Goal: Check status: Check status

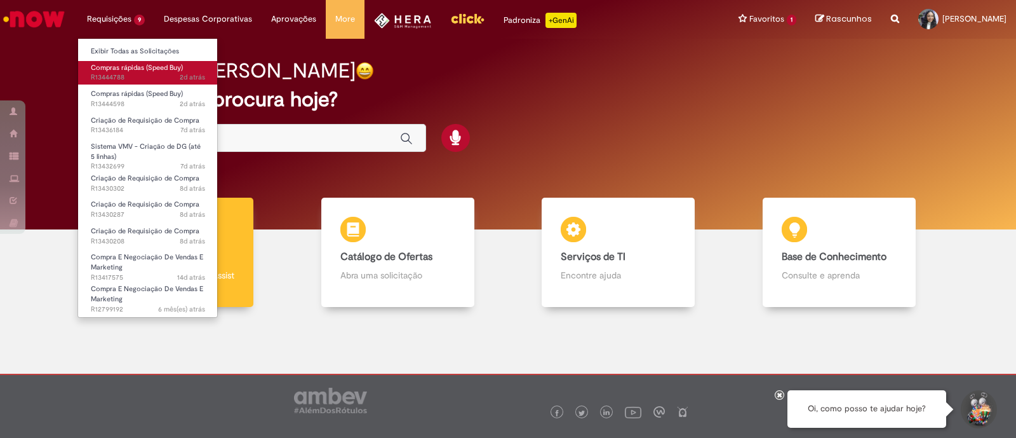
click at [111, 81] on span "2d atrás 2 dias atrás R13444788" at bounding box center [148, 77] width 114 height 10
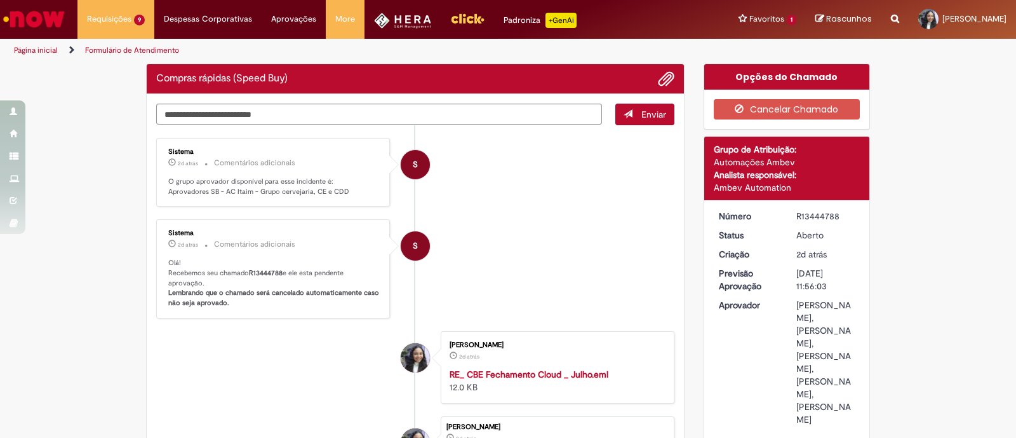
click at [818, 218] on div "R13444788" at bounding box center [825, 216] width 59 height 13
click at [817, 217] on div "R13444788" at bounding box center [825, 216] width 59 height 13
copy div "R13444788"
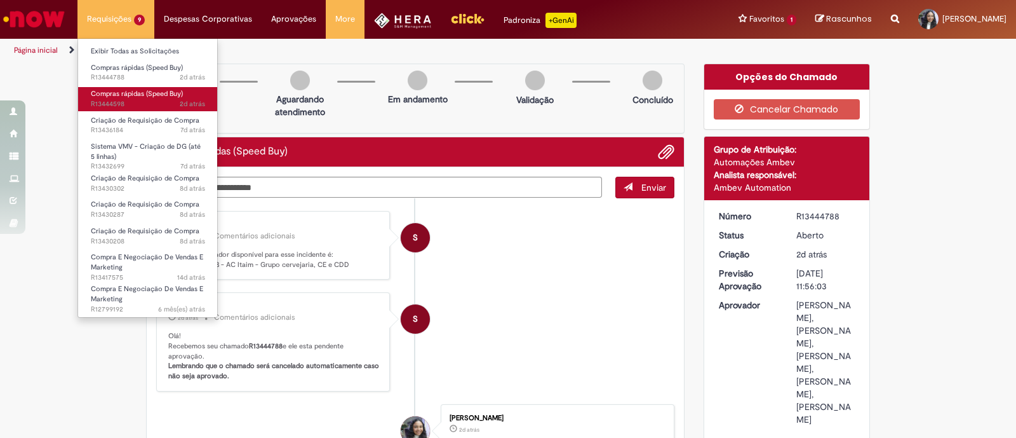
click at [141, 95] on span "Compras rápidas (Speed Buy)" at bounding box center [137, 94] width 92 height 10
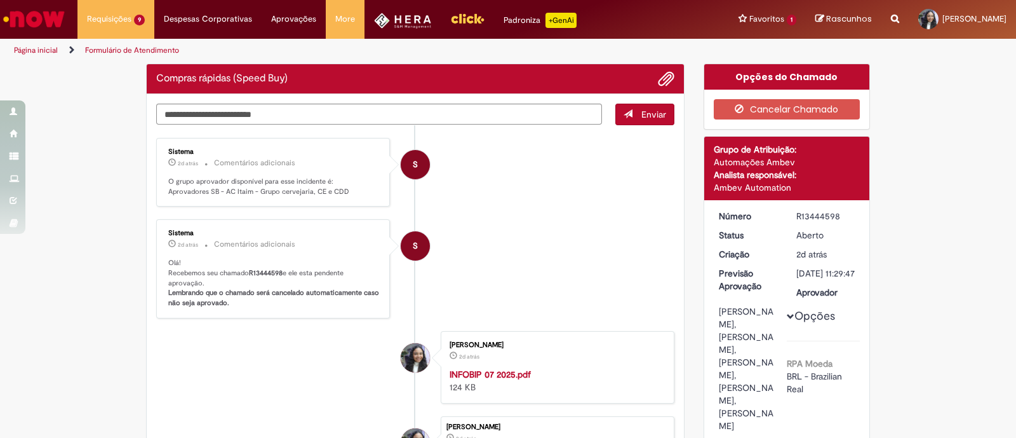
click at [810, 217] on div "R13444598" at bounding box center [825, 216] width 59 height 13
copy div "R13444598"
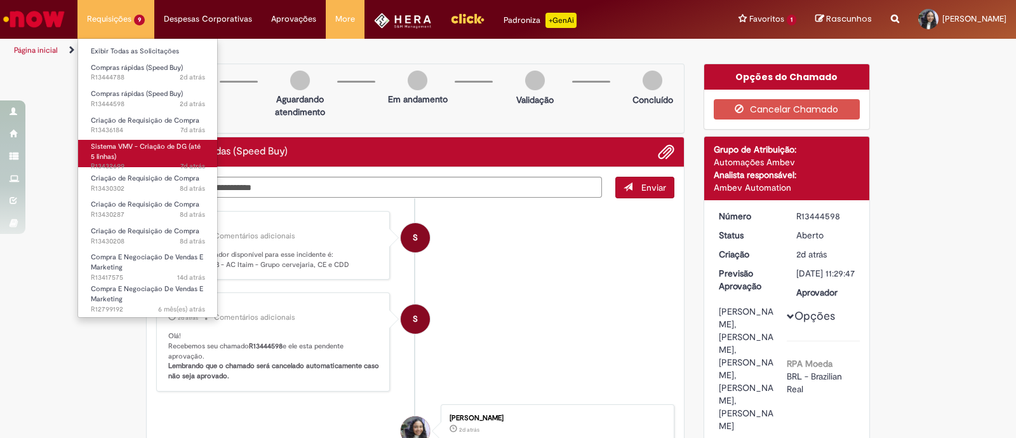
click at [136, 163] on span "7d atrás 7 dias atrás R13432699" at bounding box center [148, 166] width 114 height 10
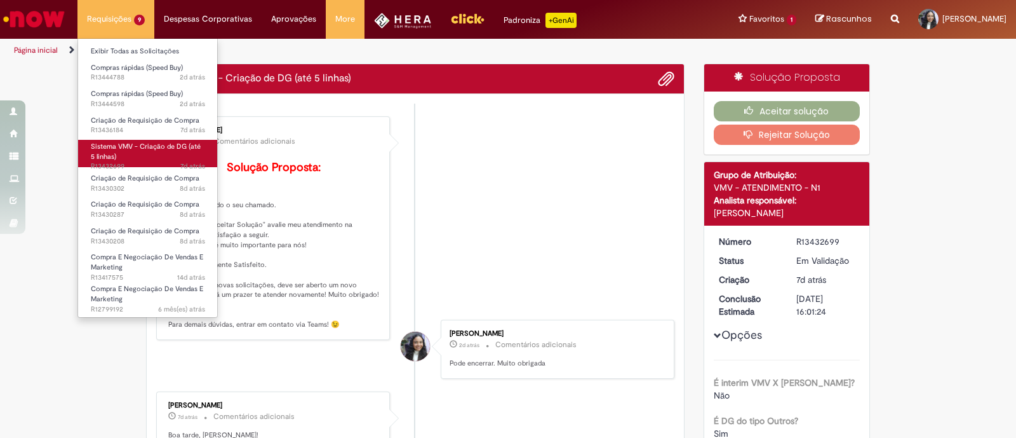
click at [133, 144] on span "Sistema VMV - Criação de DG (até 5 linhas)" at bounding box center [146, 152] width 110 height 20
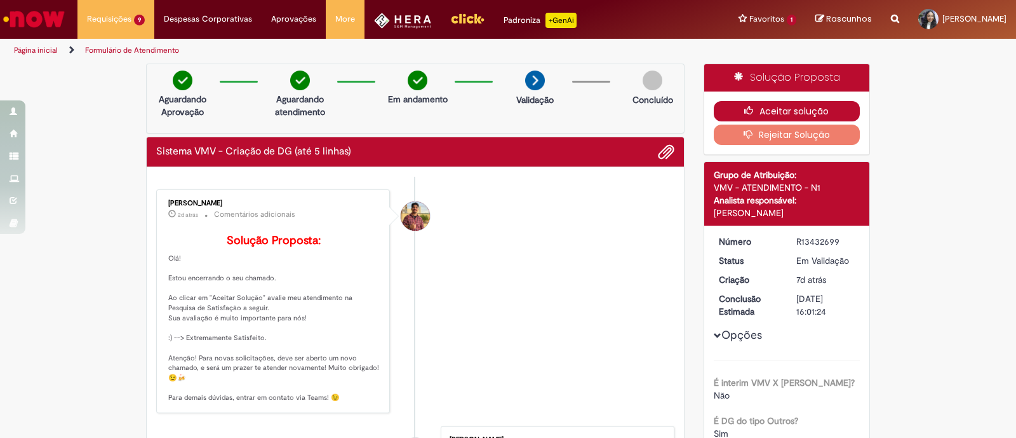
click at [732, 106] on button "Aceitar solução" at bounding box center [787, 111] width 147 height 20
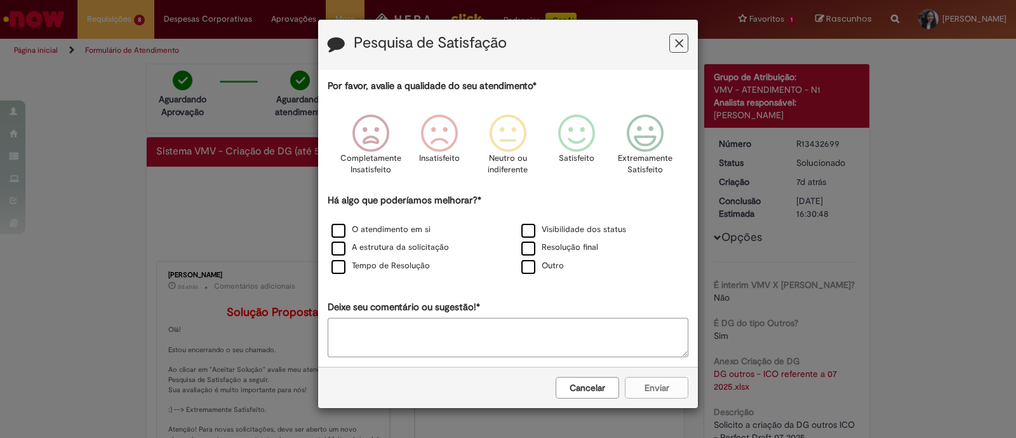
click at [801, 295] on div "Pesquisa de Satisfação Por favor, avalie a qualidade do seu atendimento* Comple…" at bounding box center [508, 219] width 1016 height 438
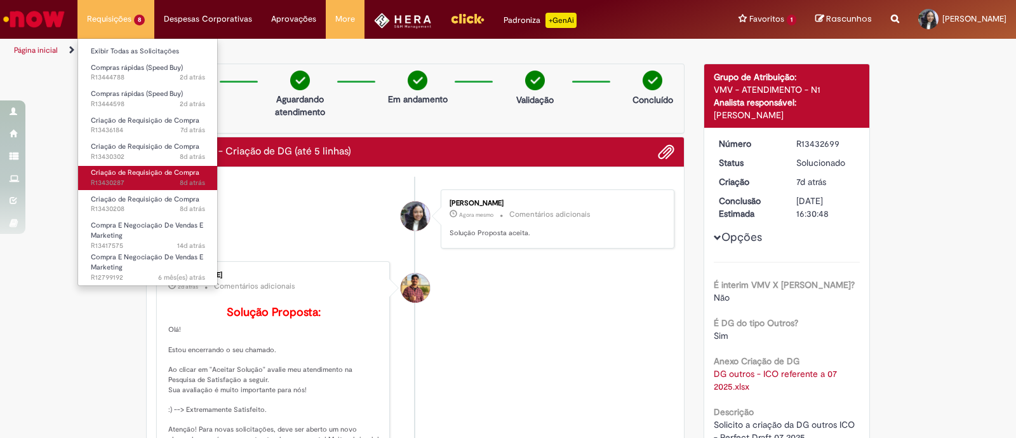
click at [156, 180] on span "8d atrás 8 dias atrás R13430287" at bounding box center [148, 183] width 114 height 10
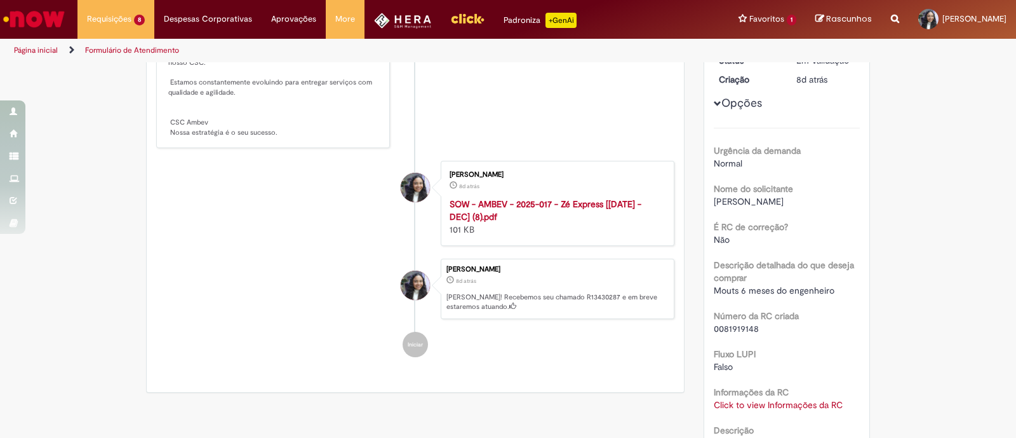
scroll to position [56, 0]
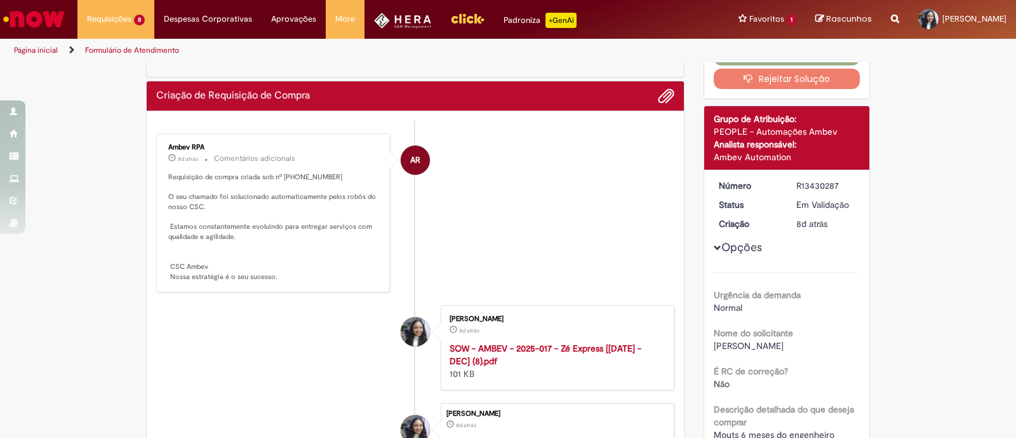
click at [502, 152] on li "AR Ambev RPA 8d atrás 8 dias atrás Comentários adicionais Requisição de compra …" at bounding box center [415, 212] width 518 height 159
